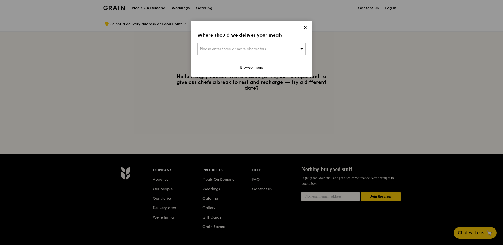
click at [306, 28] on icon at bounding box center [305, 27] width 5 height 5
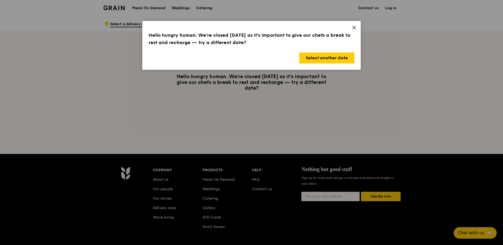
click at [352, 30] on icon at bounding box center [353, 27] width 5 height 5
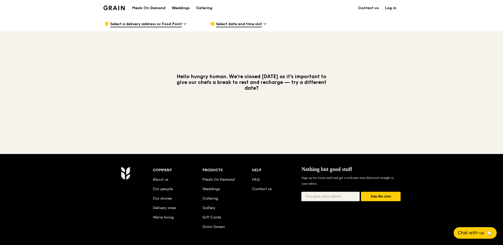
click at [120, 8] on img at bounding box center [113, 8] width 21 height 5
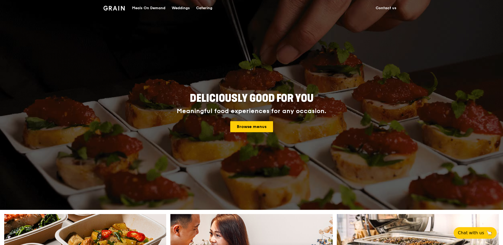
click at [216, 8] on div "Meals On Demand Weddings Catering Contact us" at bounding box center [251, 8] width 296 height 16
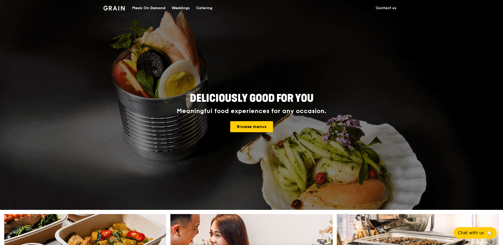
click at [208, 9] on div "Catering" at bounding box center [204, 8] width 16 height 16
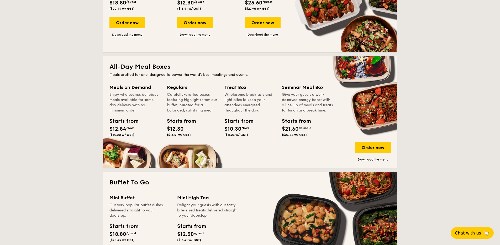
scroll to position [329, 0]
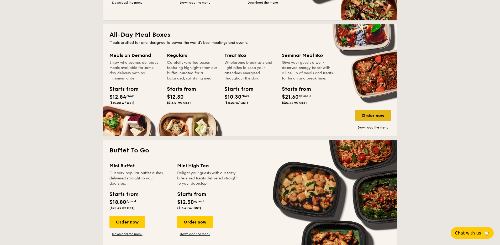
click at [367, 115] on div "Order now" at bounding box center [373, 116] width 36 height 12
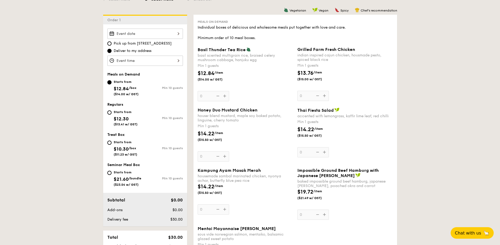
scroll to position [135, 0]
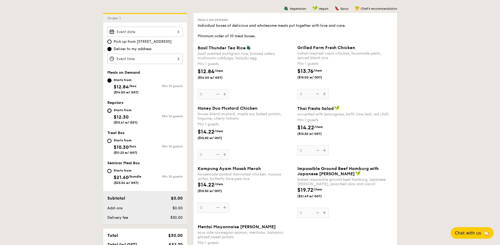
click at [109, 111] on input "Starts from $12.30 ($13.41 w/ GST) Min 10 guests" at bounding box center [109, 111] width 4 height 4
radio input "true"
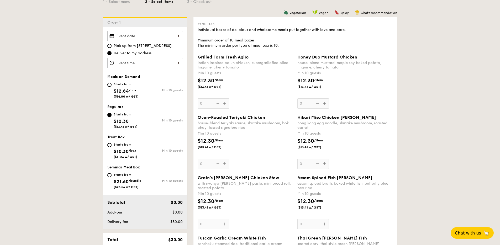
scroll to position [130, 0]
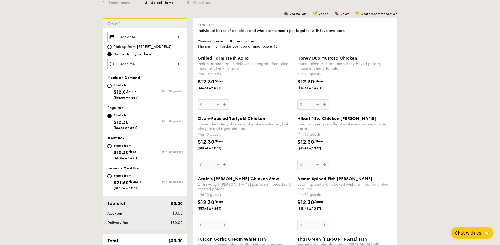
click at [171, 40] on div at bounding box center [145, 37] width 76 height 10
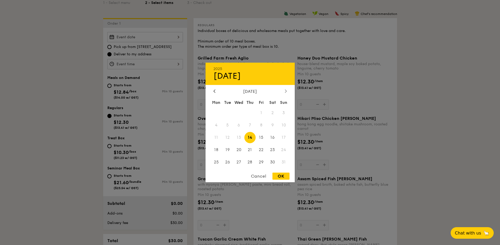
click at [286, 91] on icon at bounding box center [286, 90] width 2 height 3
click at [283, 131] on span "14" at bounding box center [283, 125] width 11 height 11
click at [274, 138] on span "20" at bounding box center [272, 137] width 11 height 11
click at [285, 175] on div "OK" at bounding box center [280, 176] width 17 height 7
type input "Sep 20, 2025"
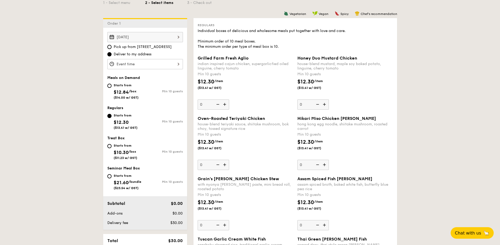
click at [164, 68] on div at bounding box center [145, 64] width 76 height 10
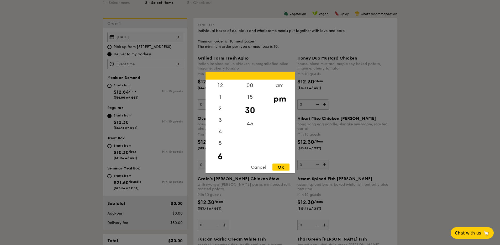
scroll to position [12, 0]
click at [223, 86] on div "1" at bounding box center [220, 87] width 30 height 15
click at [261, 85] on div "00" at bounding box center [250, 87] width 30 height 15
click at [279, 167] on div "OK" at bounding box center [280, 167] width 17 height 7
type input "1:00PM"
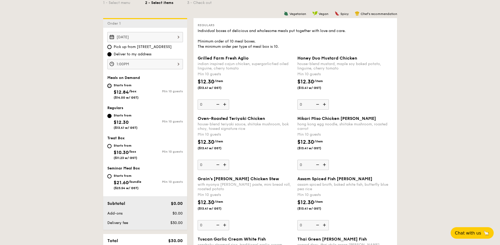
click at [110, 86] on input "Starts from $12.84 /box ($14.00 w/ GST) Min 10 guests" at bounding box center [109, 86] width 4 height 4
radio input "true"
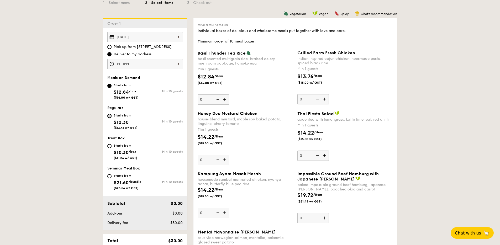
click at [110, 116] on input "Starts from $12.30 ($13.41 w/ GST) Min 10 guests" at bounding box center [109, 116] width 4 height 4
radio input "true"
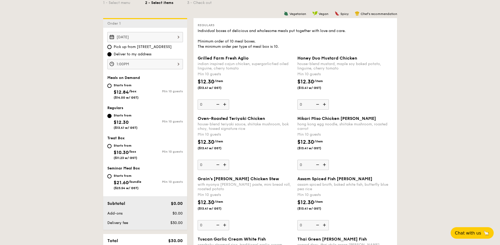
click at [110, 99] on div "Starts from $12.84 /box ($14.00 w/ GST) Min 10 guests" at bounding box center [145, 92] width 80 height 20
click at [108, 89] on div "Starts from $12.84 /box ($14.00 w/ GST)" at bounding box center [126, 90] width 38 height 17
click at [108, 88] on input "Starts from $12.84 /box ($14.00 w/ GST) Min 10 guests" at bounding box center [109, 86] width 4 height 4
radio input "true"
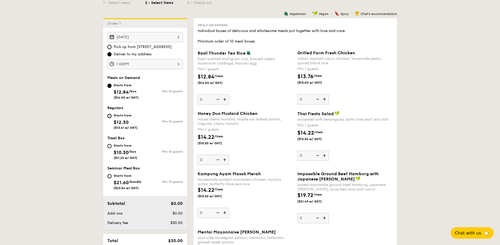
click at [110, 116] on input "Starts from $12.30 ($13.41 w/ GST) Min 10 guests" at bounding box center [109, 116] width 4 height 4
radio input "true"
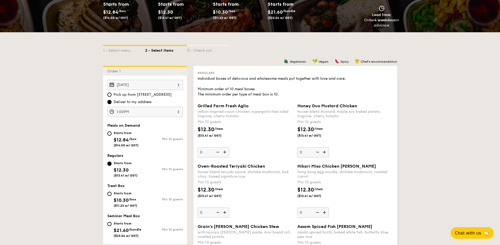
scroll to position [0, 0]
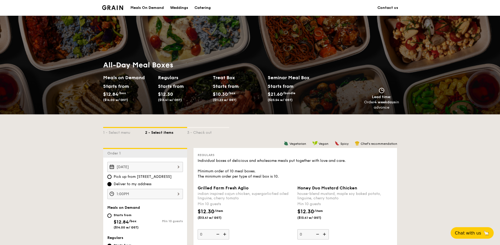
click at [266, 114] on div "All-Day Meal Boxes Meals on Demand Starts from $12.84 /box ($14.00 w/ GST) Regu…" at bounding box center [250, 85] width 302 height 58
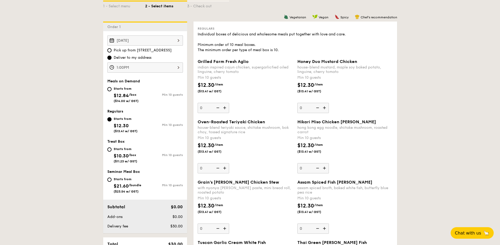
scroll to position [129, 0]
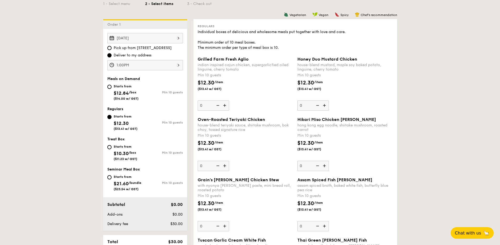
click at [114, 174] on div "Starts from $21.60 /bundle ($23.54 w/ GST)" at bounding box center [128, 182] width 28 height 17
click at [111, 175] on input "Starts from $21.60 /bundle ($23.54 w/ GST) Min 10 guests" at bounding box center [109, 177] width 4 height 4
radio input "true"
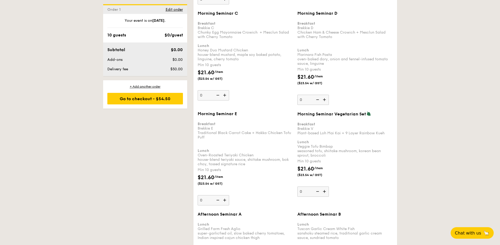
scroll to position [661, 0]
